Goal: Task Accomplishment & Management: Complete application form

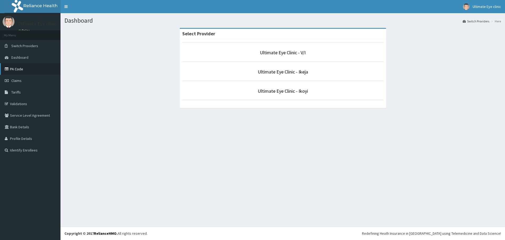
click at [16, 68] on link "PA Code" at bounding box center [30, 69] width 61 height 12
click at [282, 72] on link "Ultimate Eye Clinic - Ikeja" at bounding box center [283, 72] width 50 height 6
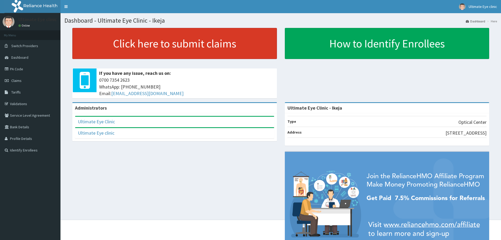
click at [153, 47] on link "Click here to submit claims" at bounding box center [174, 43] width 205 height 31
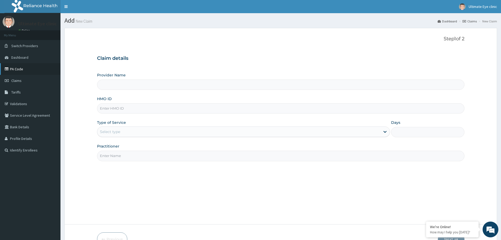
click at [23, 70] on link "PA Code" at bounding box center [30, 69] width 61 height 12
type input "Ultimate Eye Clinic - Ikeja"
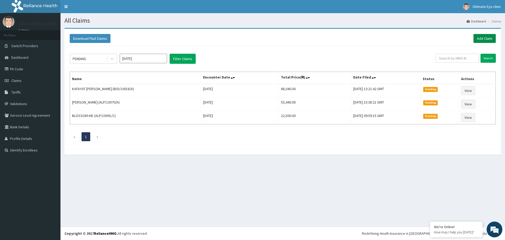
click at [484, 38] on link "Add Claim" at bounding box center [485, 38] width 22 height 9
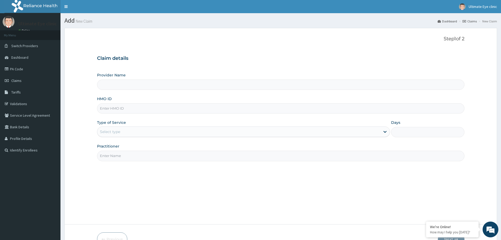
click at [109, 107] on input "HMO ID" at bounding box center [281, 108] width 368 height 10
type input "Ultimate Eye Clinic - Ikeja"
type input "boi/10018/a"
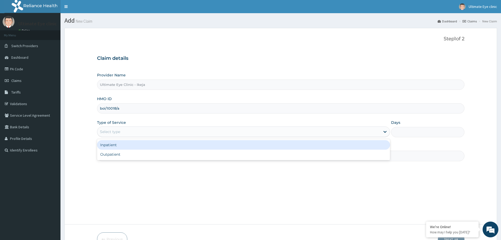
click at [109, 131] on div "Select type" at bounding box center [110, 131] width 20 height 5
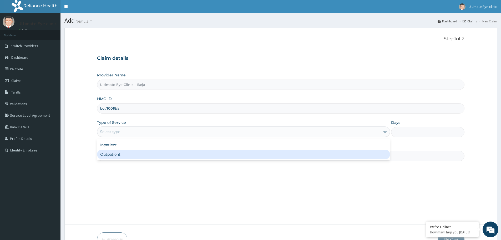
click at [108, 156] on div "Outpatient" at bounding box center [243, 153] width 293 height 9
type input "1"
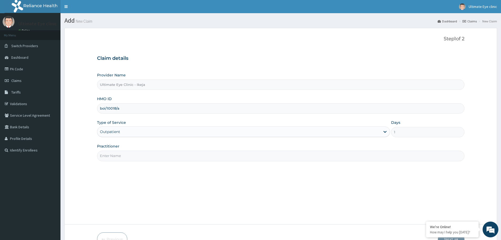
click at [117, 156] on input "Practitioner" at bounding box center [281, 156] width 368 height 10
type input "DR.ESTHER"
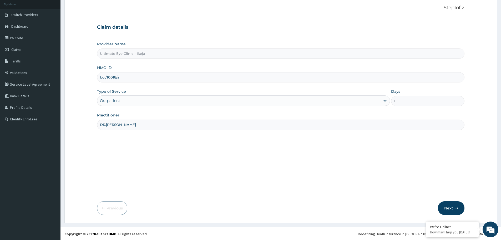
scroll to position [32, 0]
click at [454, 205] on button "Next" at bounding box center [451, 208] width 27 height 14
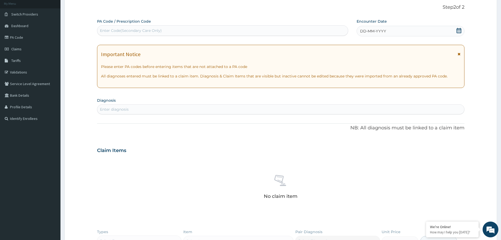
click at [118, 30] on div "Enter Code(Secondary Care Only)" at bounding box center [131, 30] width 62 height 5
type input "PA/CD814F"
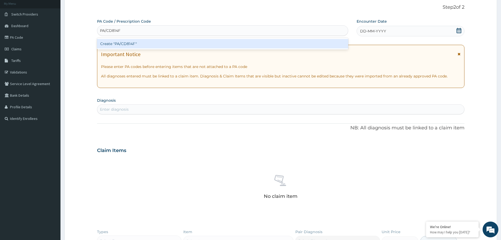
click at [125, 44] on div "Create "PA/CD814F"" at bounding box center [222, 43] width 251 height 9
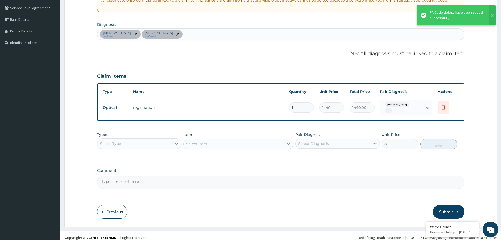
scroll to position [109, 0]
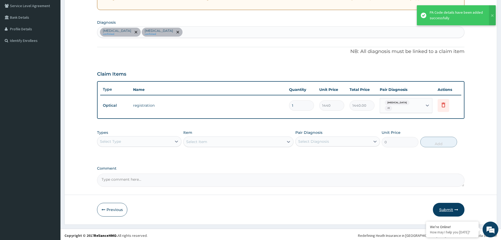
click at [449, 206] on button "Submit" at bounding box center [449, 210] width 32 height 14
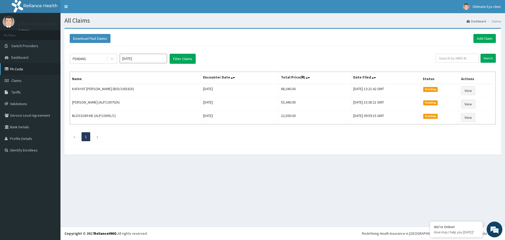
click at [19, 69] on link "PA Code" at bounding box center [30, 69] width 61 height 12
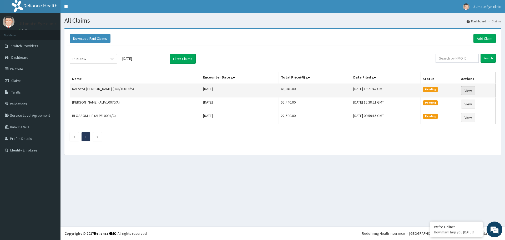
click at [472, 90] on link "View" at bounding box center [468, 90] width 14 height 9
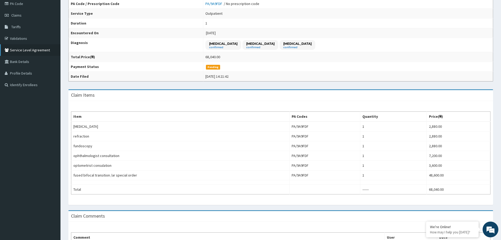
scroll to position [53, 0]
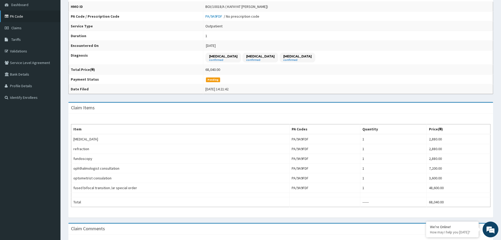
click at [24, 15] on link "PA Code" at bounding box center [30, 17] width 61 height 12
